Goal: Navigation & Orientation: Find specific page/section

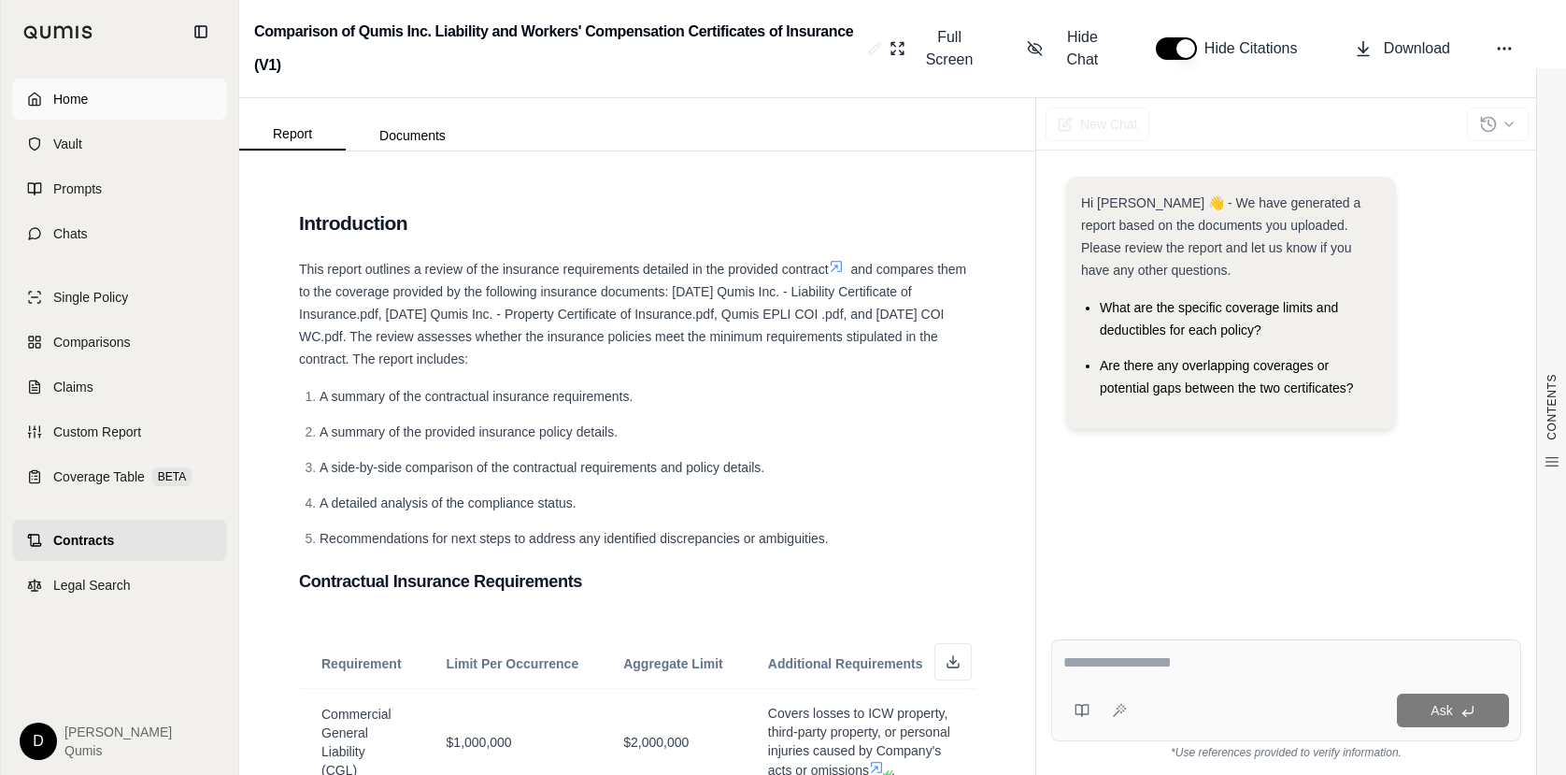
click at [61, 107] on span "Home" at bounding box center [70, 99] width 35 height 19
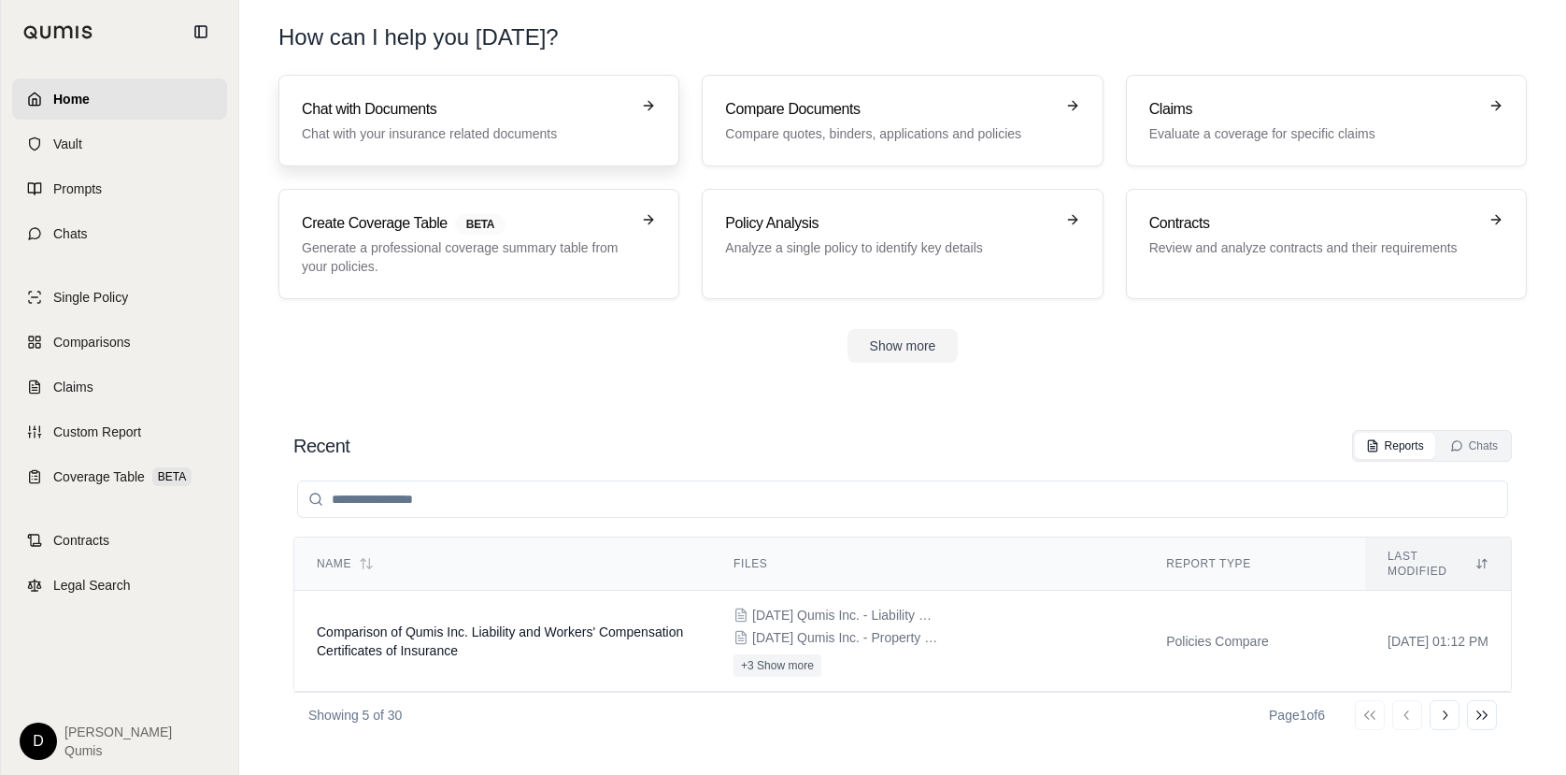
click at [423, 137] on p "Chat with your insurance related documents" at bounding box center [466, 133] width 328 height 19
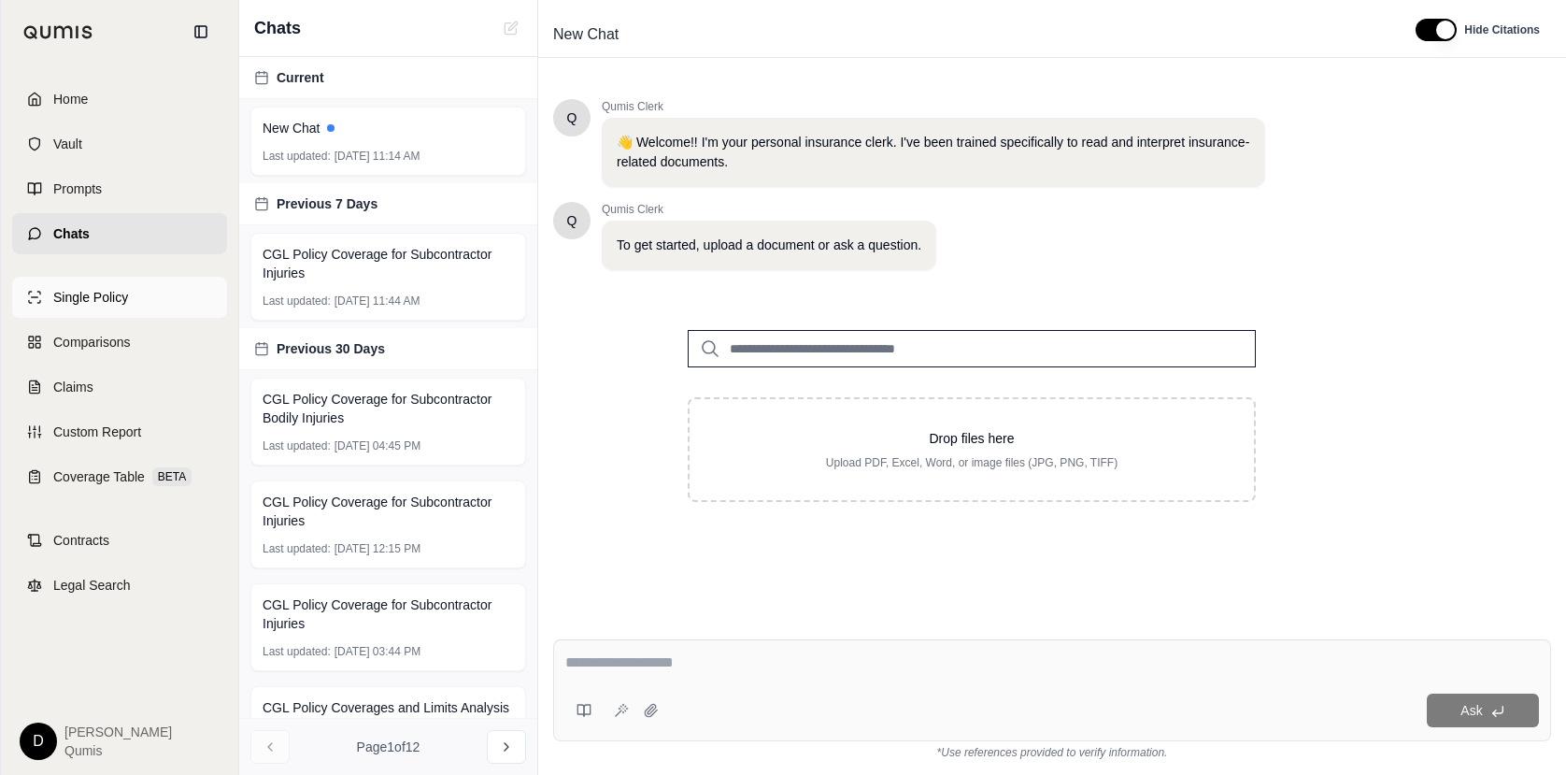
click at [98, 302] on span "Single Policy" at bounding box center [90, 297] width 75 height 19
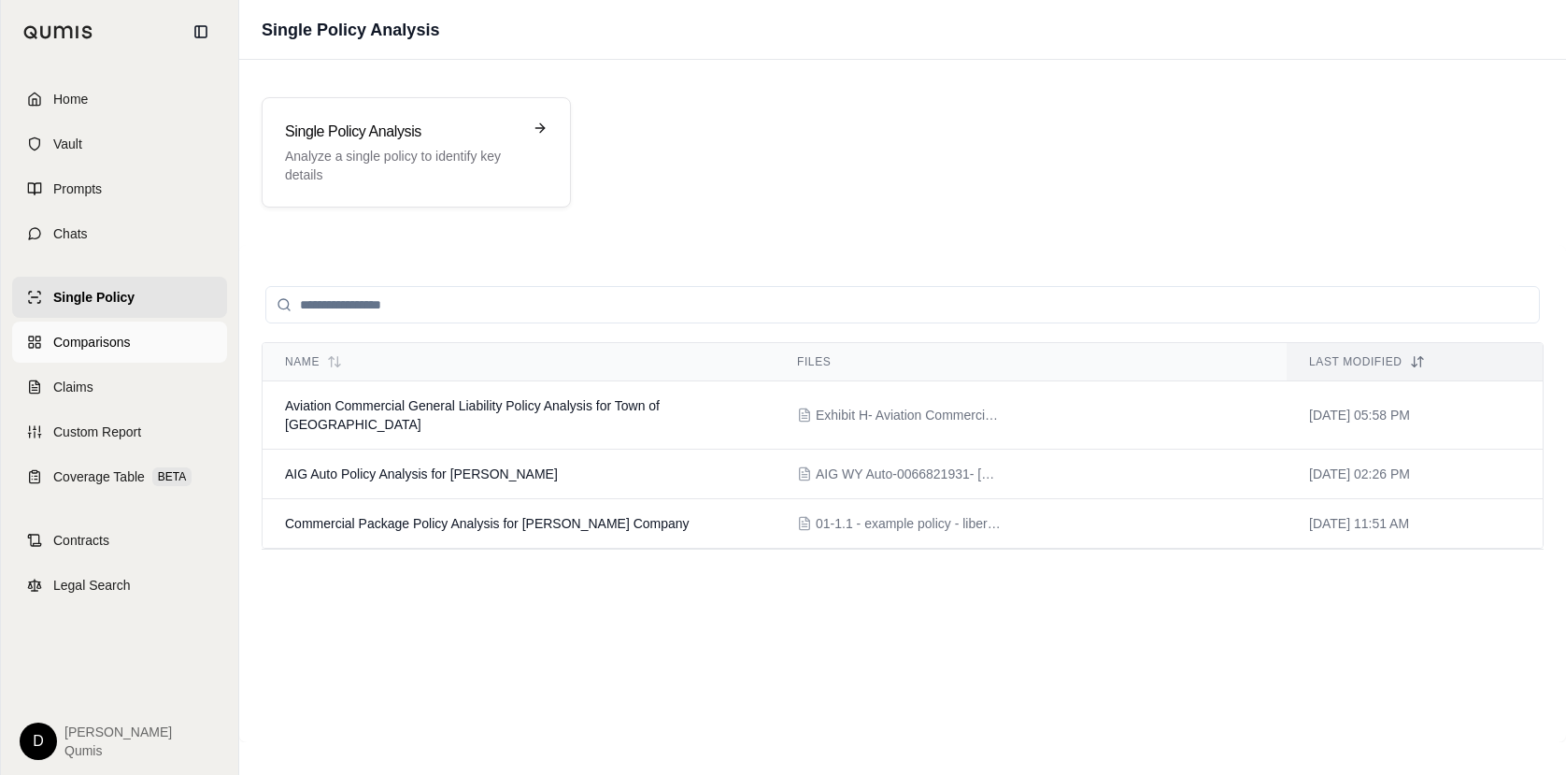
click at [100, 342] on span "Comparisons" at bounding box center [91, 342] width 77 height 19
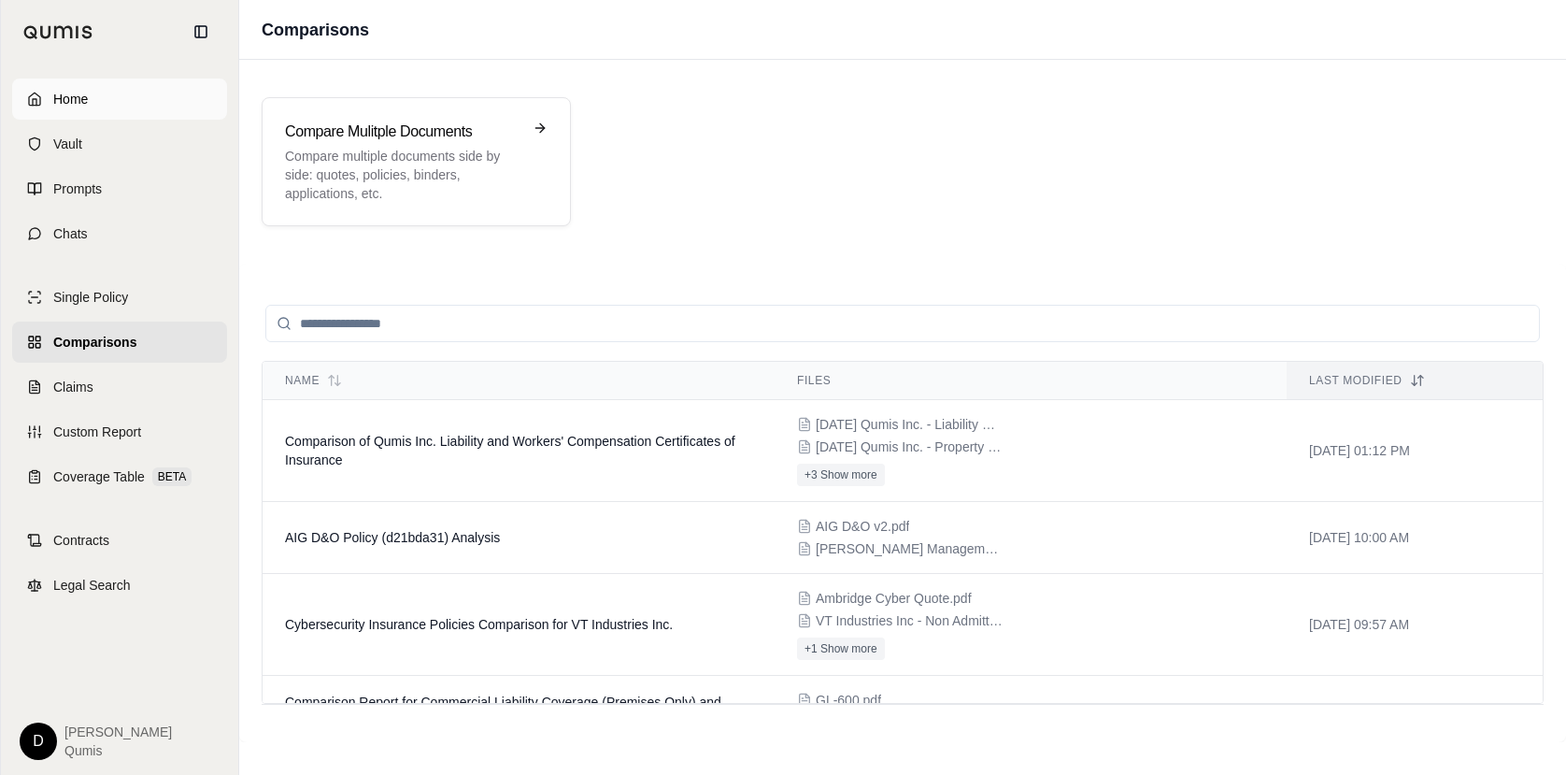
click at [92, 92] on link "Home" at bounding box center [119, 98] width 215 height 41
